Goal: Navigation & Orientation: Find specific page/section

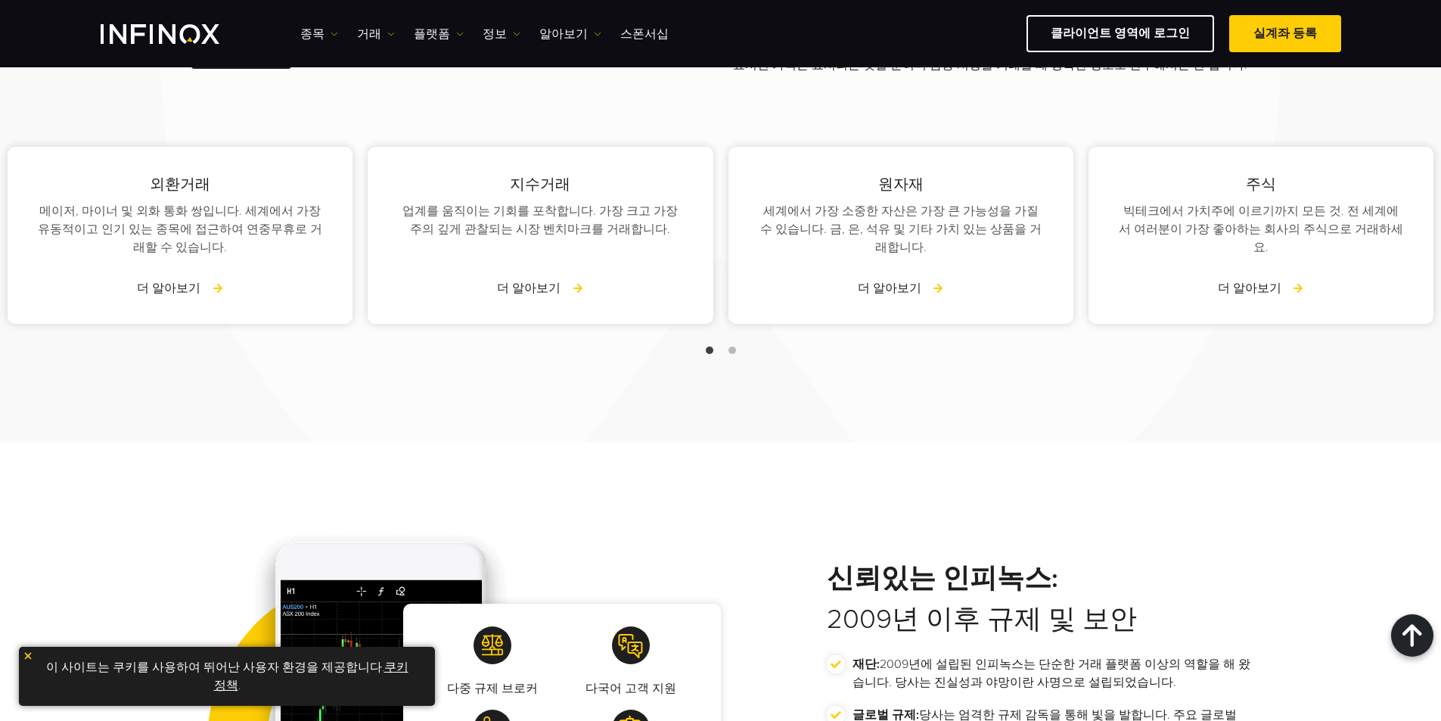
scroll to position [1967, 0]
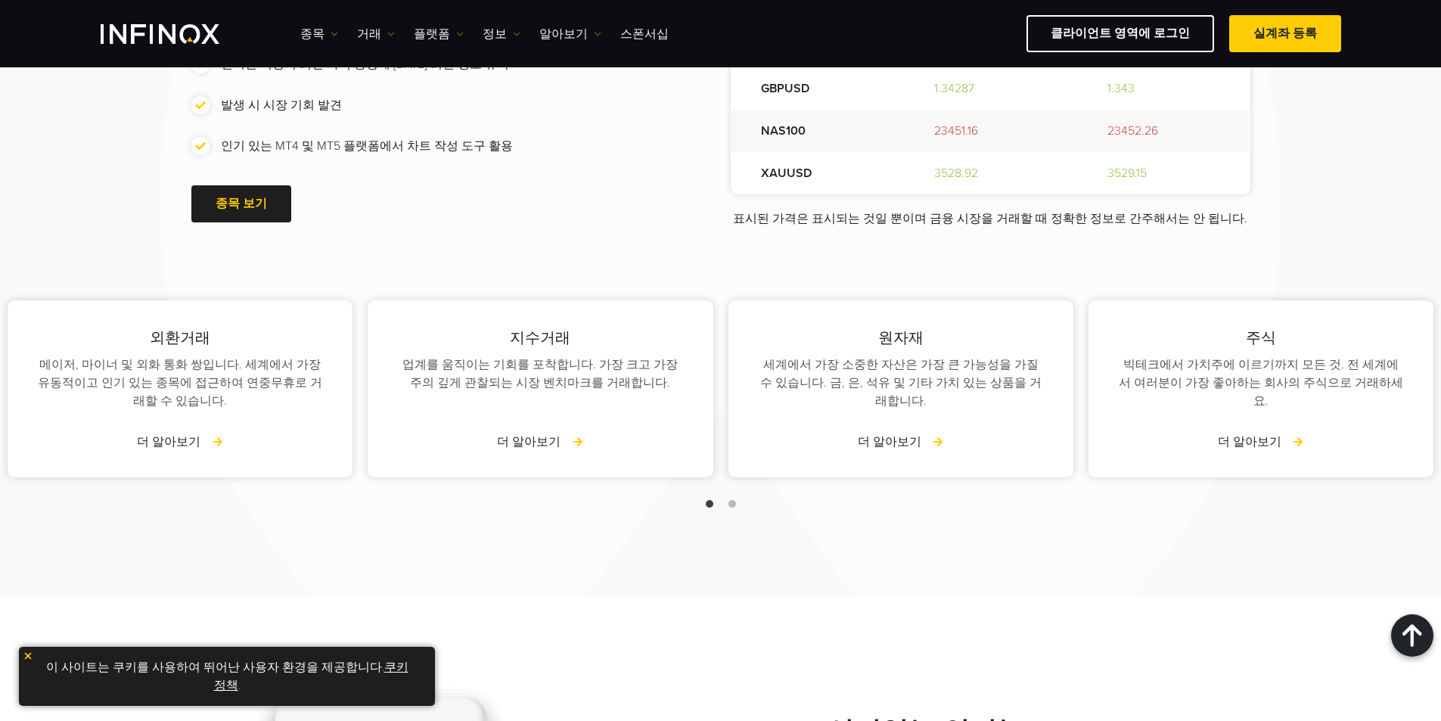
click at [739, 495] on div at bounding box center [720, 504] width 1441 height 18
click at [731, 495] on div at bounding box center [720, 504] width 1441 height 18
click at [730, 500] on span "Go to slide 2" at bounding box center [733, 504] width 8 height 8
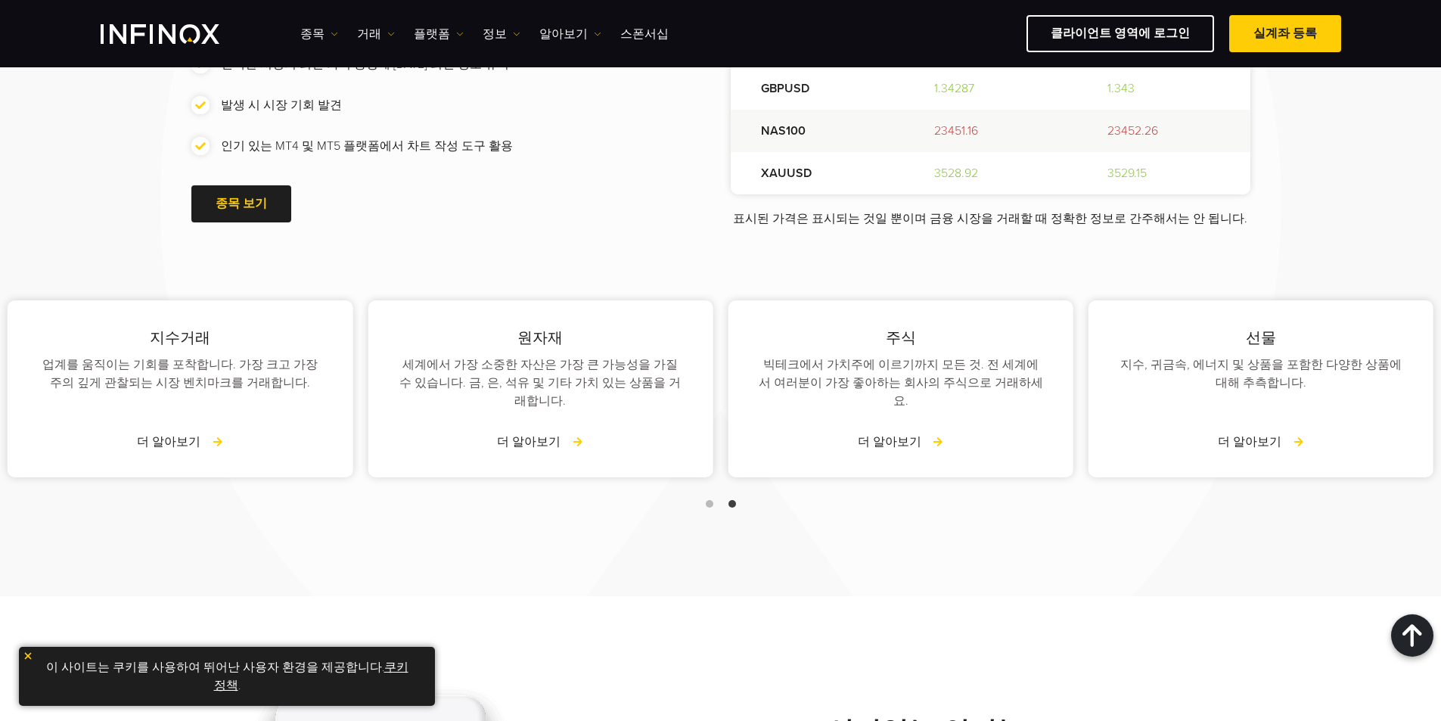
click at [709, 500] on span "Go to slide 1" at bounding box center [710, 504] width 8 height 8
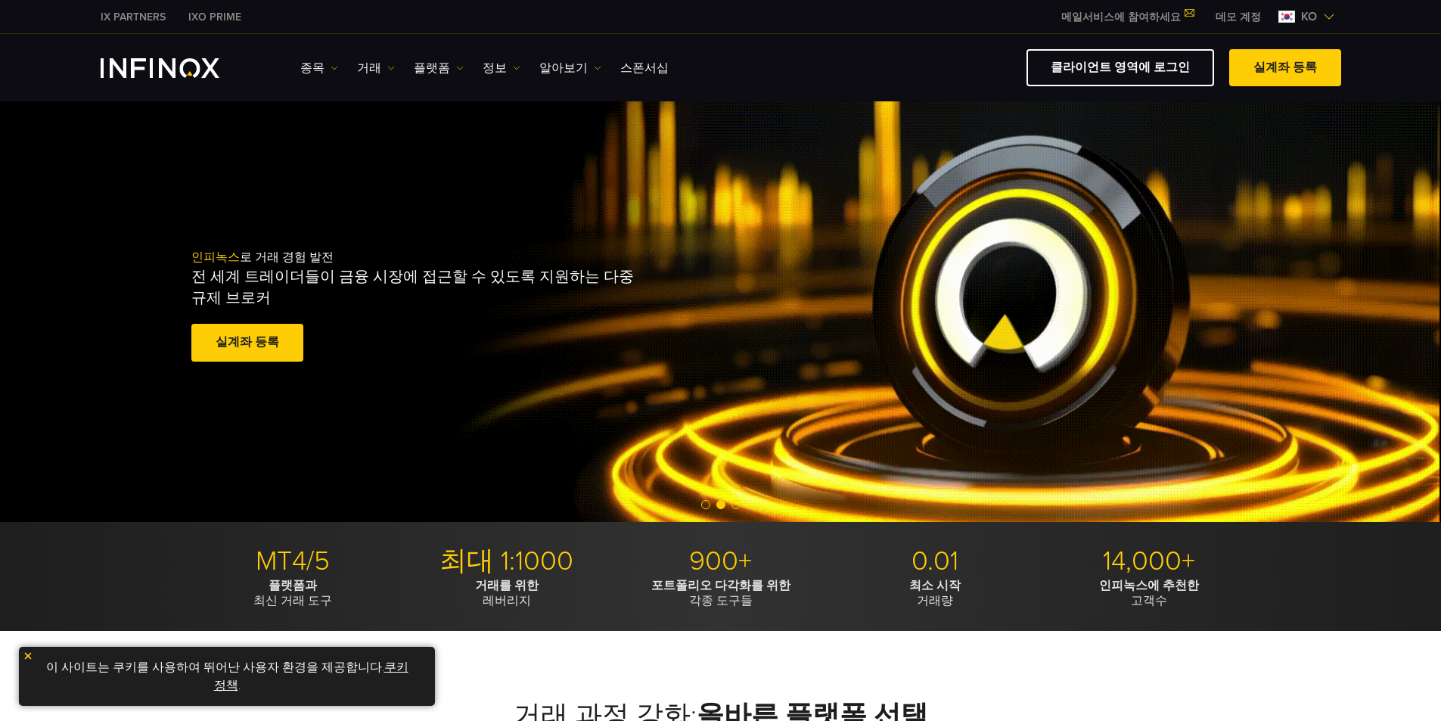
click at [1053, 337] on div "인피녹스 로 거래 경험 발전 전 세계 트레이더들이 금융 시장에 접근할 수 있도록 지원하는 다중 규제 브로커 실계좌 등록 훌륭해요. - 515개…" at bounding box center [721, 306] width 1090 height 163
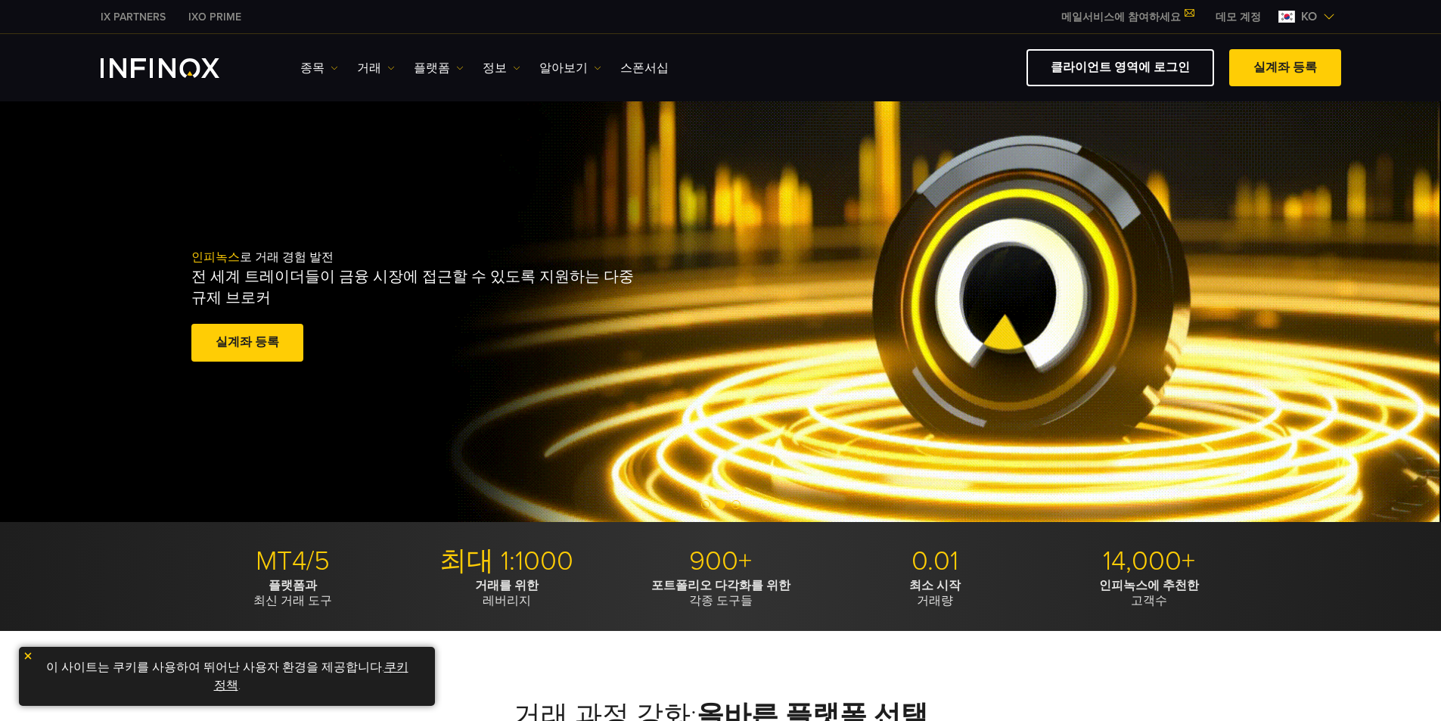
click at [1055, 300] on div "인피녹스 로 거래 경험 발전 전 세계 트레이더들이 금융 시장에 접근할 수 있도록 지원하는 다중 규제 브로커 실계좌 등록 훌륭해요. - 515개…" at bounding box center [721, 306] width 1090 height 163
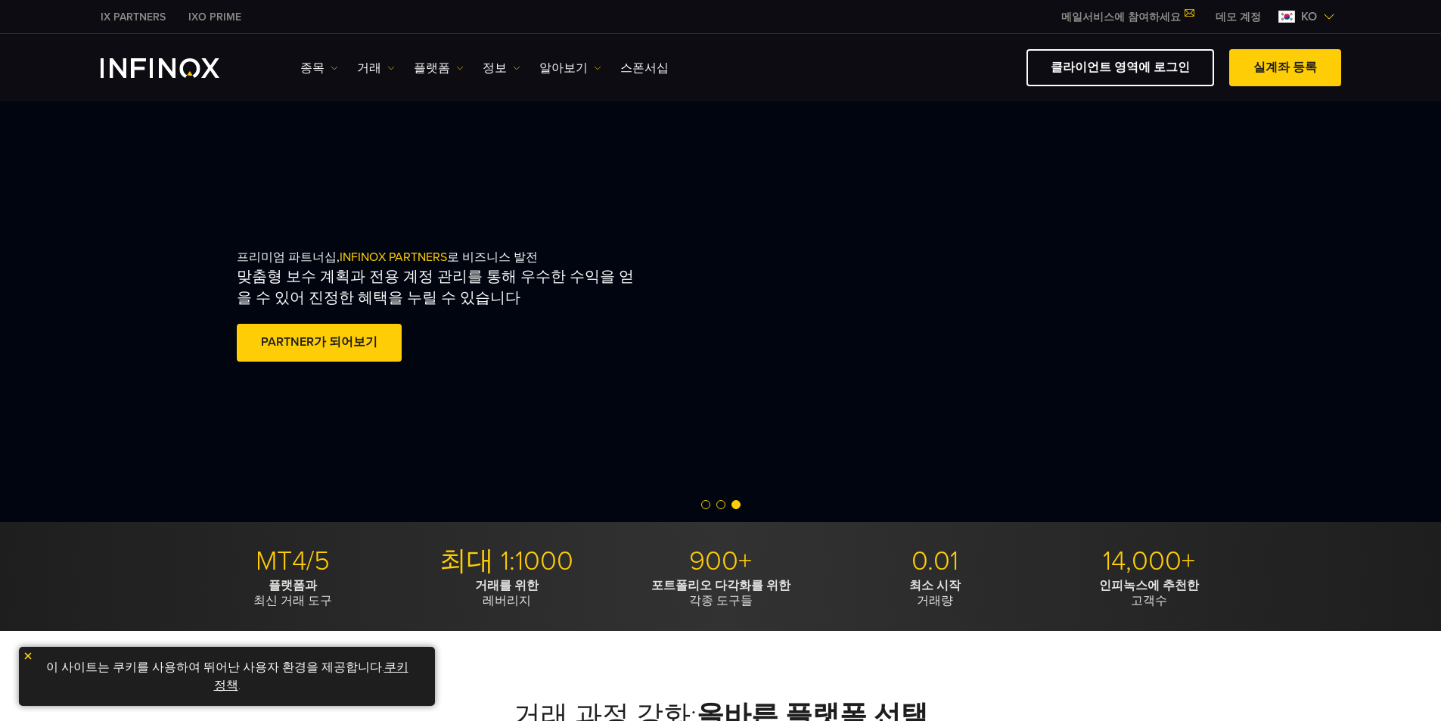
click at [750, 300] on div "프리미엄 파트너십, INFINOX PARTNERS 로 비즈니스 발전 맞춤형 보수 계획과 전용 계정 관리를 통해 우수한 수익을 얻을 수 있어 진…" at bounding box center [493, 306] width 513 height 163
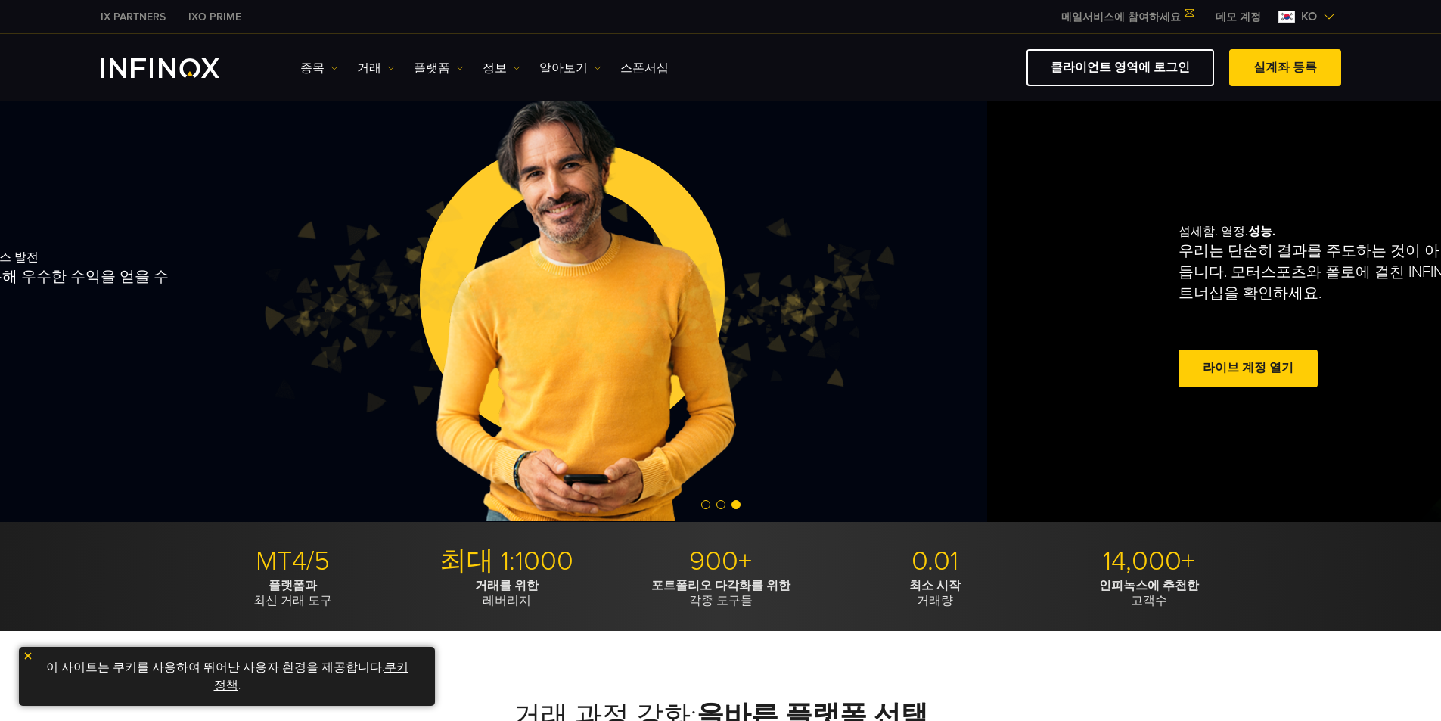
click at [344, 363] on img at bounding box center [576, 307] width 637 height 212
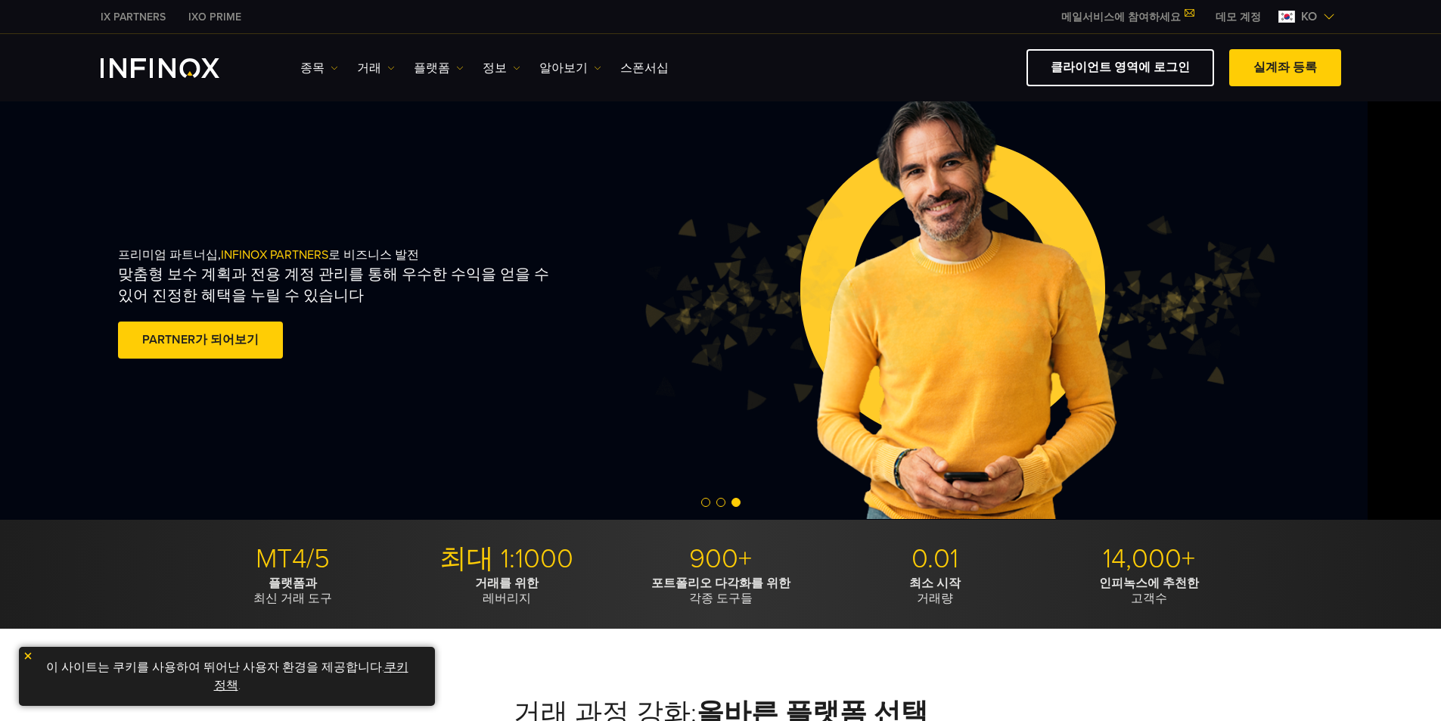
click at [639, 325] on img at bounding box center [957, 305] width 637 height 212
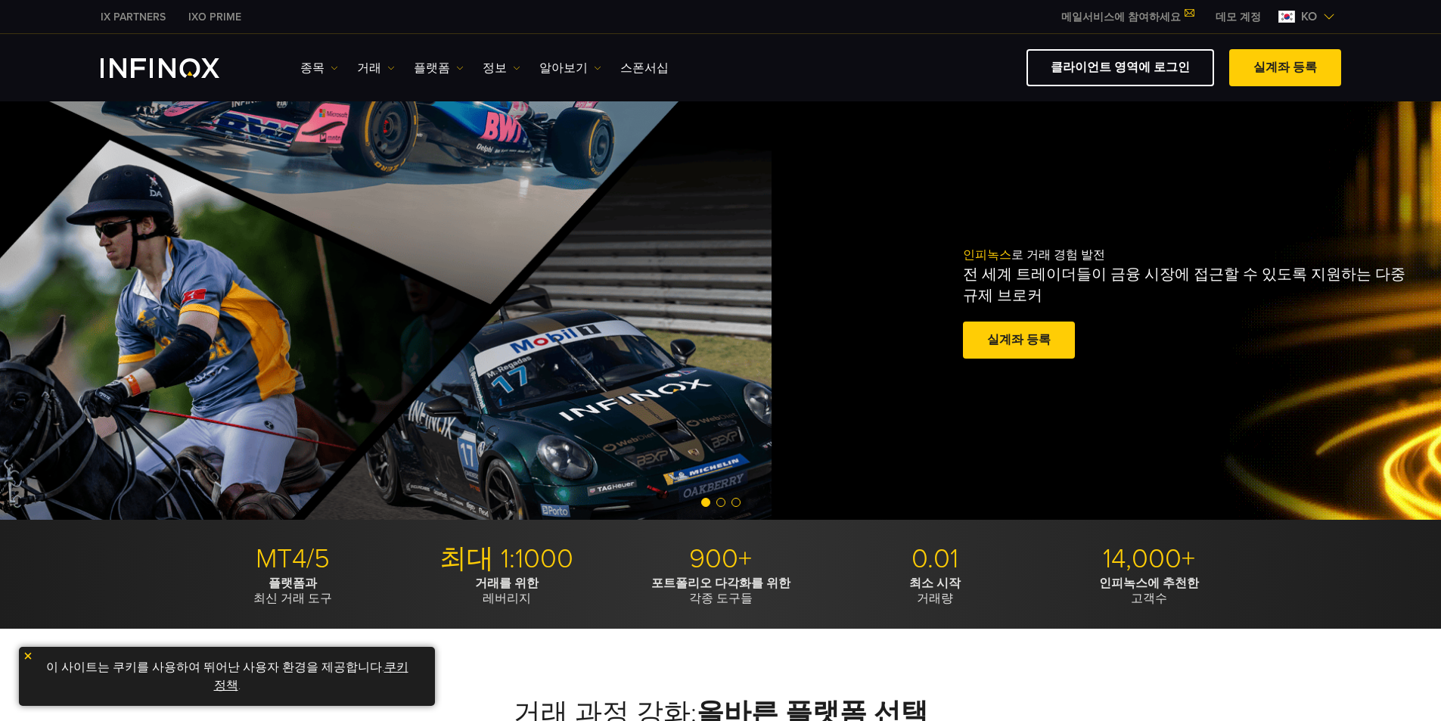
drag, startPoint x: 1015, startPoint y: 297, endPoint x: 164, endPoint y: 297, distance: 851.3
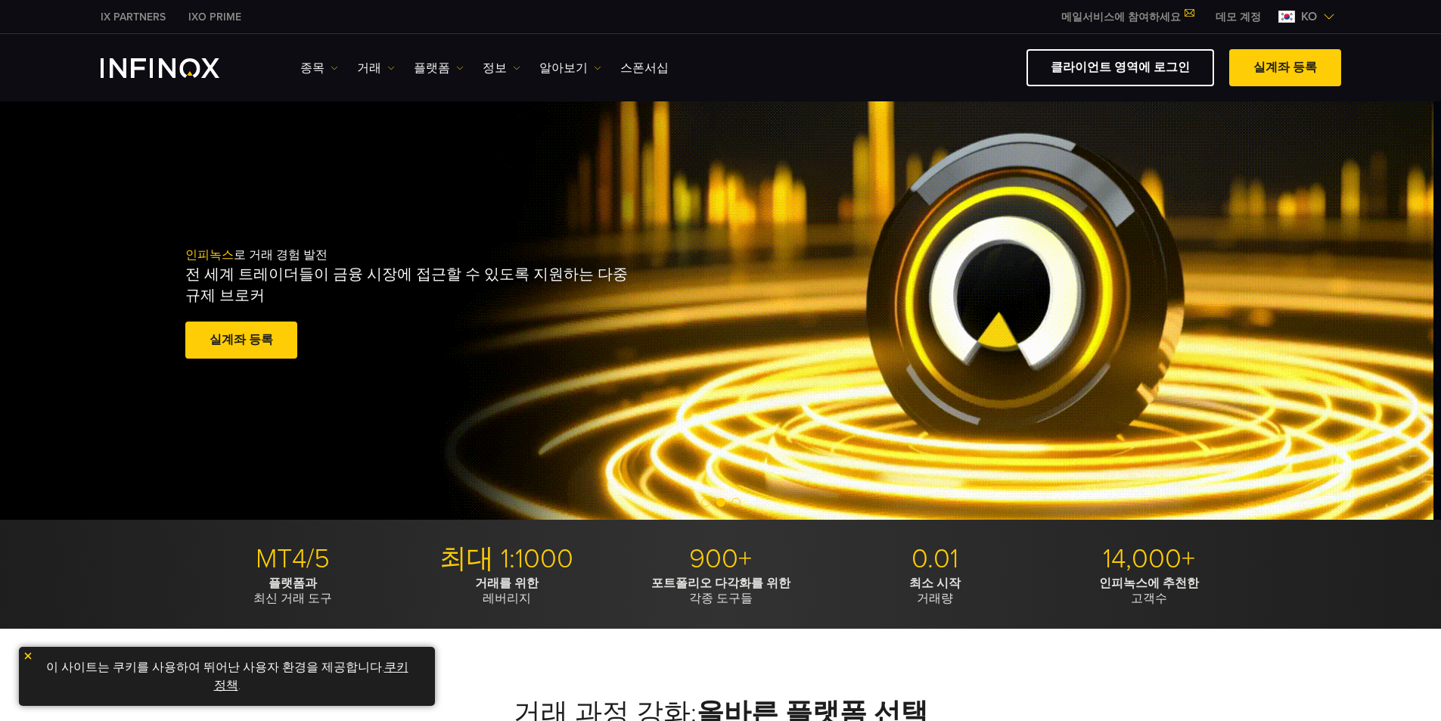
click at [64, 270] on div "인피녹스 로 거래 경험 발전 전 세계 트레이더들이 금융 시장에 접근할 수 있도록 지원하는 다중 규제 브로커 실계좌 등록 훌륭해요. - 515개…" at bounding box center [714, 305] width 1441 height 430
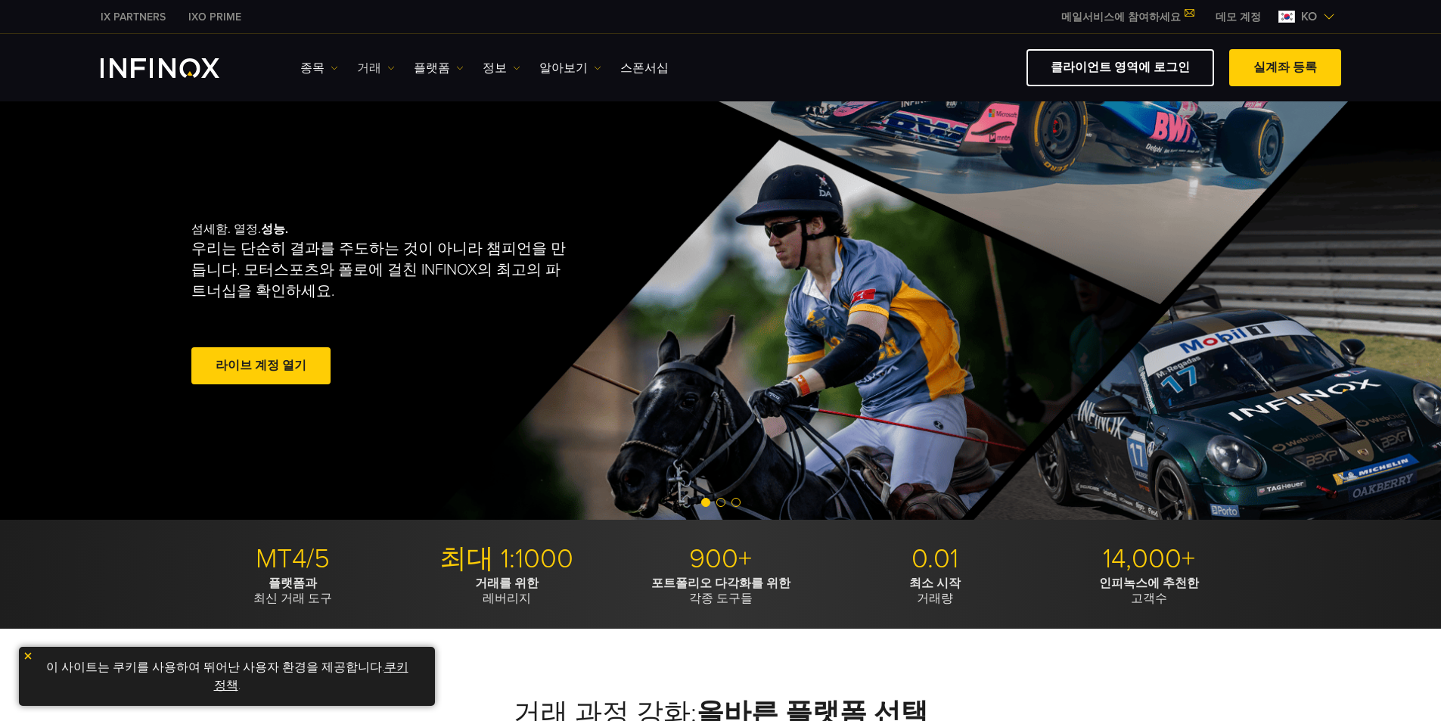
click at [365, 65] on link "거래" at bounding box center [376, 68] width 38 height 18
click at [379, 98] on div "계정 계정 자금 유치 기업 계정 공동 계정 데모 시장 시간" at bounding box center [398, 132] width 82 height 95
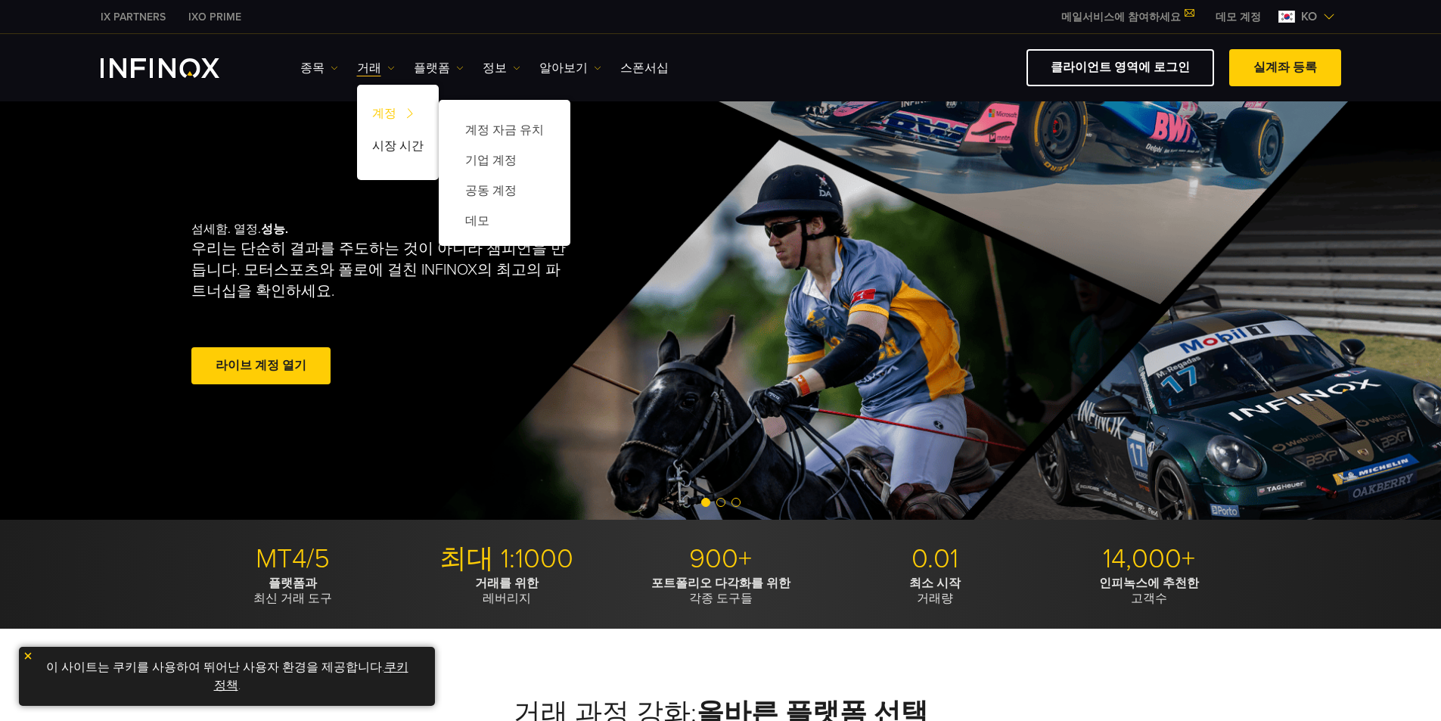
click at [380, 106] on link "계정" at bounding box center [398, 116] width 82 height 33
